Goal: Information Seeking & Learning: Learn about a topic

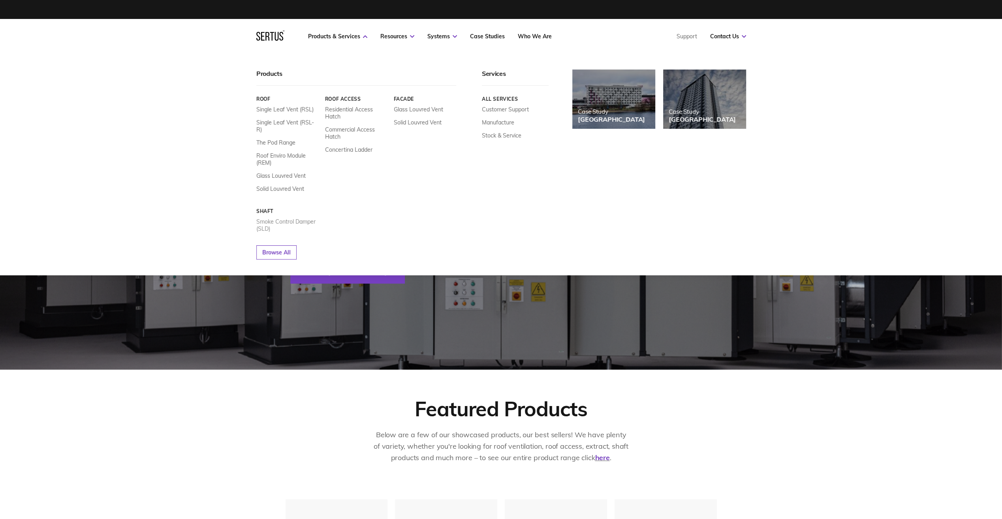
click at [275, 218] on link "Smoke Control Damper (SLD)" at bounding box center [287, 225] width 63 height 14
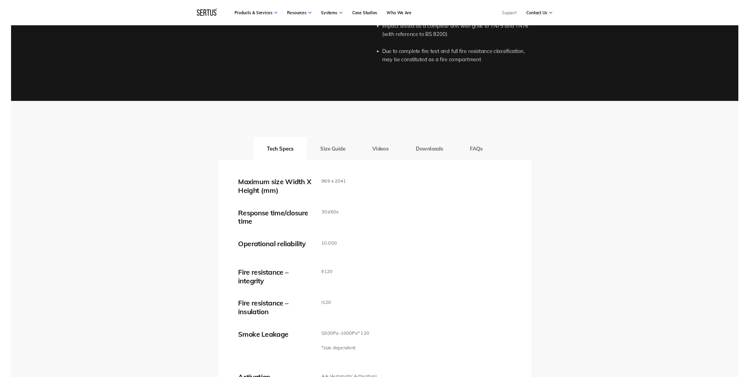
scroll to position [1106, 0]
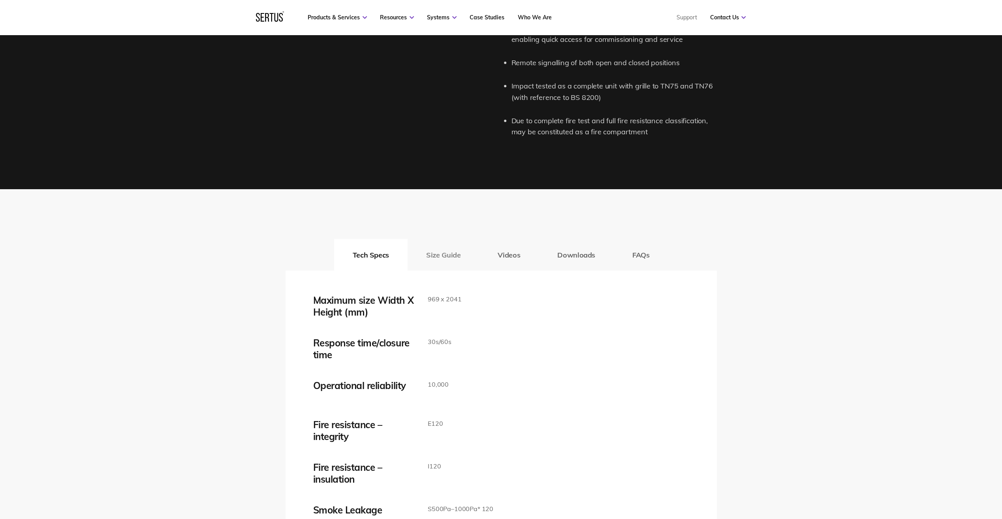
click at [459, 262] on button "Size Guide" at bounding box center [444, 255] width 72 height 32
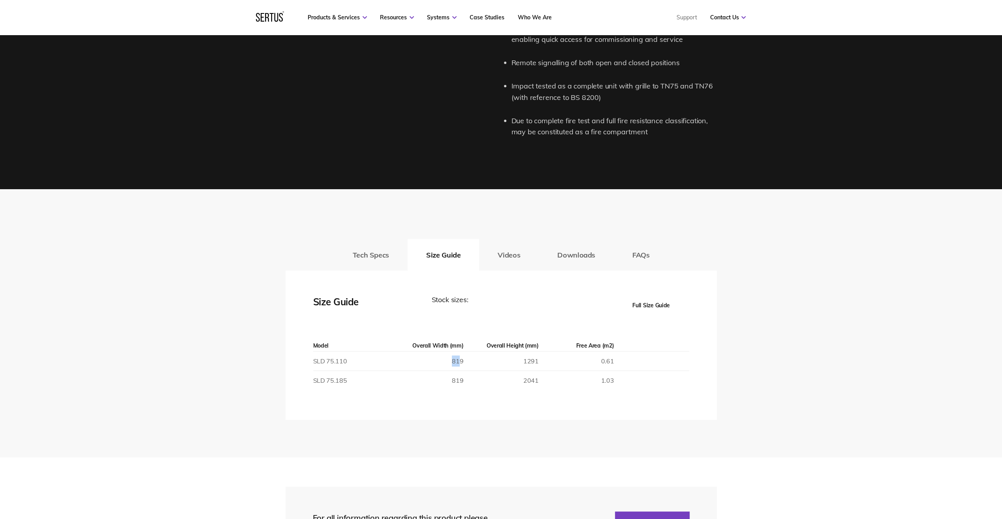
drag, startPoint x: 448, startPoint y: 363, endPoint x: 458, endPoint y: 363, distance: 10.3
click at [458, 363] on td "819" at bounding box center [425, 361] width 75 height 19
click at [480, 384] on td "2041" at bounding box center [500, 380] width 75 height 19
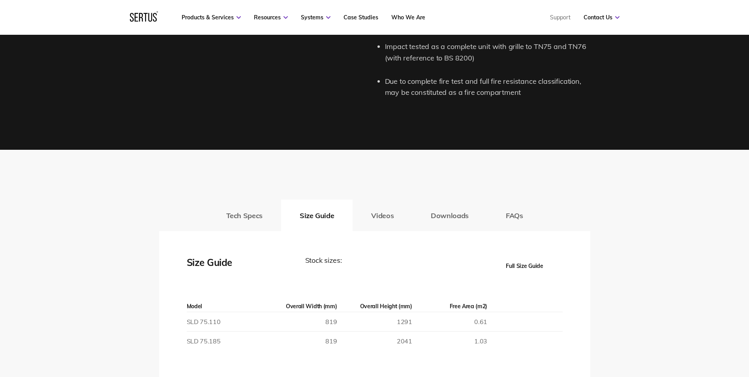
scroll to position [1185, 0]
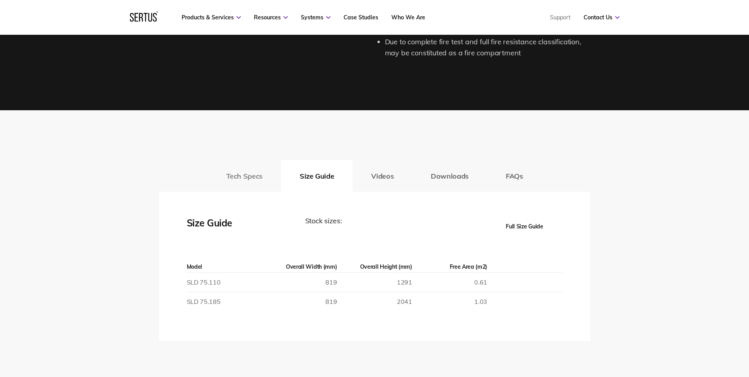
click at [267, 176] on button "Tech Specs" at bounding box center [244, 176] width 73 height 32
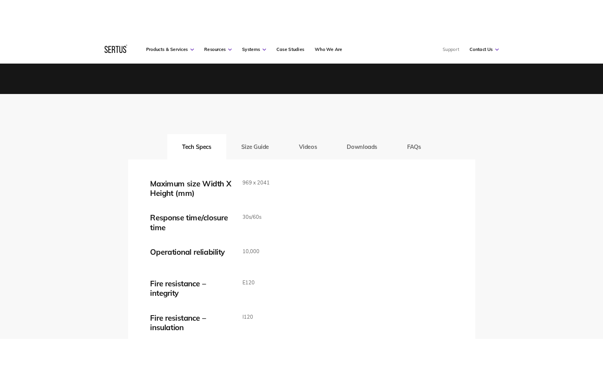
scroll to position [1225, 0]
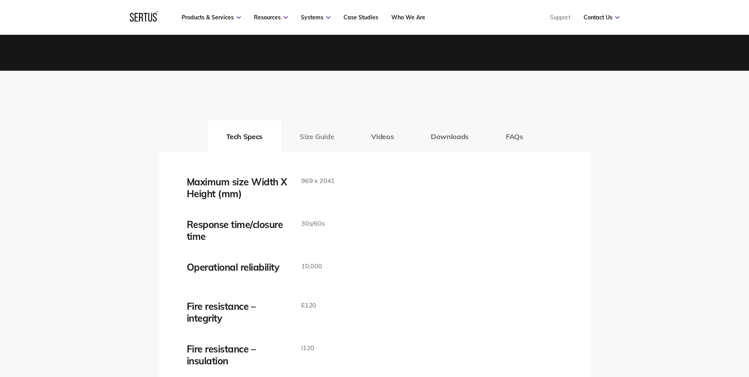
click at [300, 144] on button "Size Guide" at bounding box center [317, 137] width 72 height 32
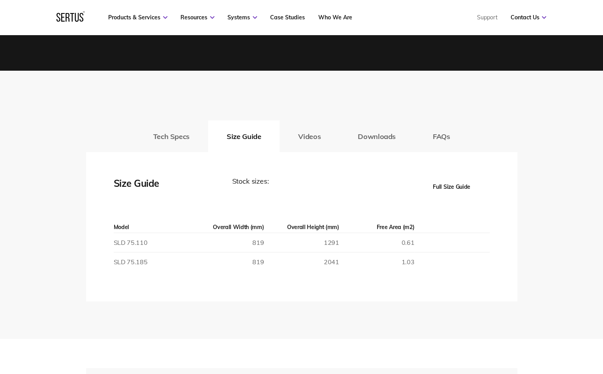
click at [197, 317] on div "Tech Specs Size Guide Videos Downloads FAQs Maximum size Width X Height (mm) 96…" at bounding box center [301, 205] width 603 height 268
